Goal: Information Seeking & Learning: Learn about a topic

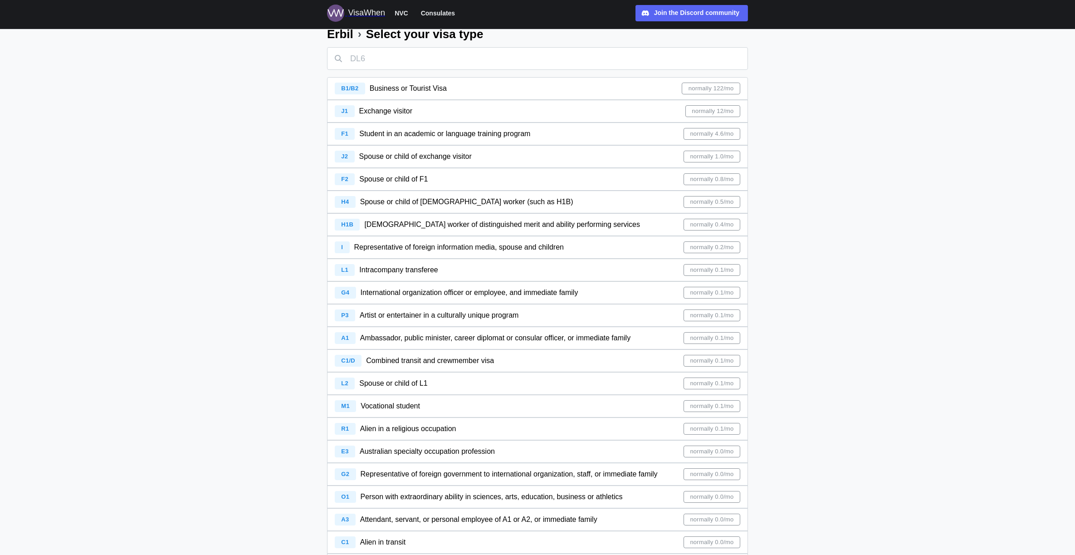
scroll to position [45, 0]
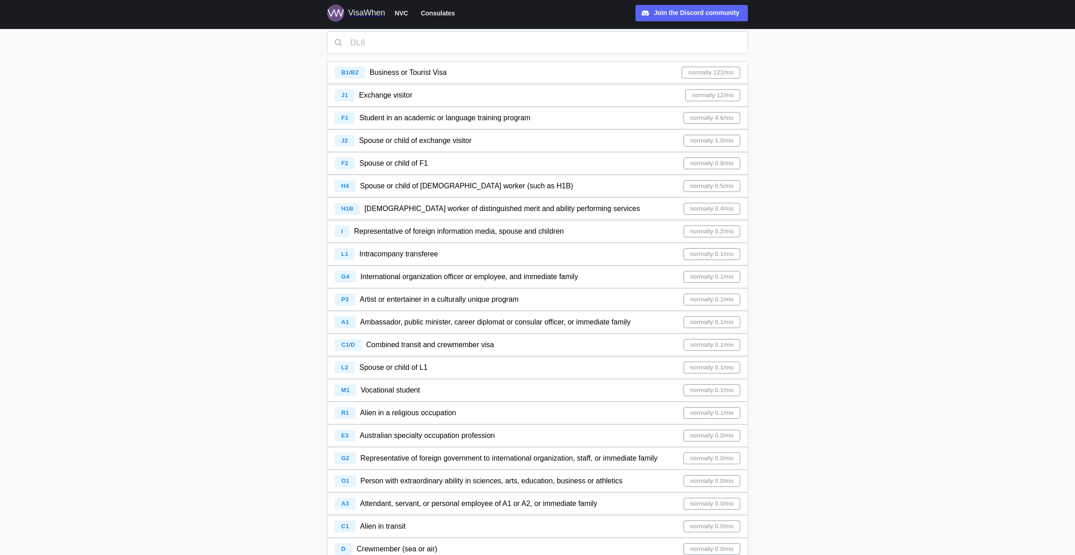
click at [349, 282] on div "G4" at bounding box center [345, 277] width 21 height 12
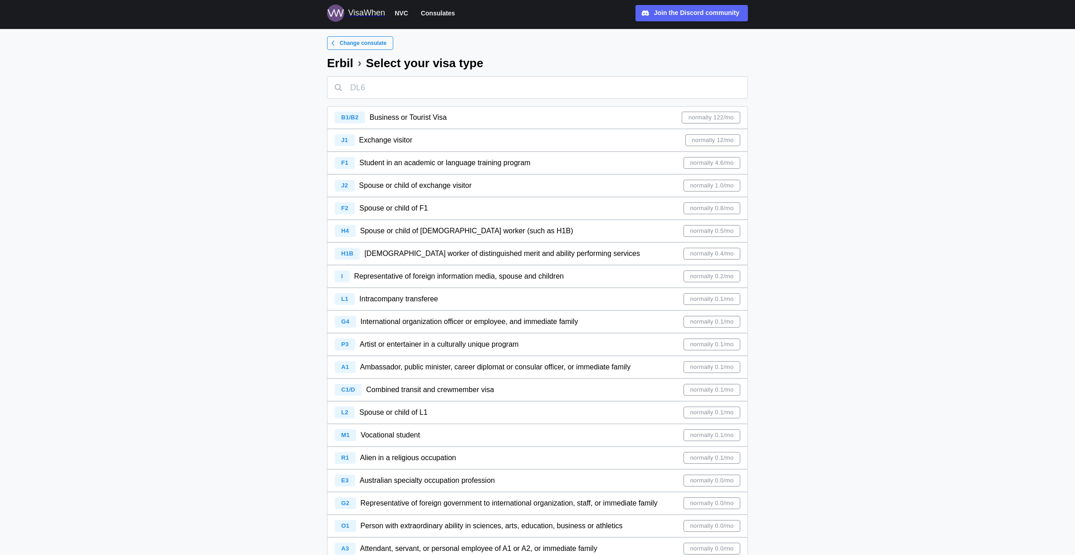
click at [732, 120] on span "normally 122/mo" at bounding box center [710, 117] width 45 height 11
